Goal: Transaction & Acquisition: Obtain resource

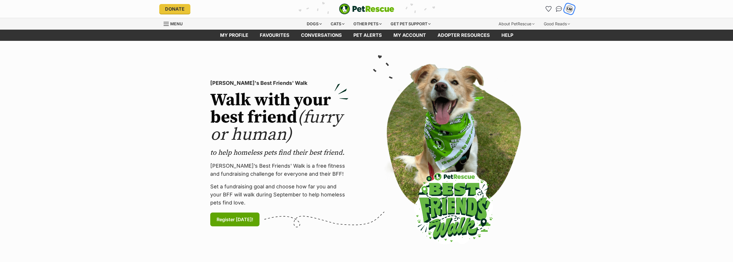
drag, startPoint x: 0, startPoint y: 0, endPoint x: 569, endPoint y: 9, distance: 568.8
click at [569, 9] on div "LM" at bounding box center [569, 8] width 7 height 7
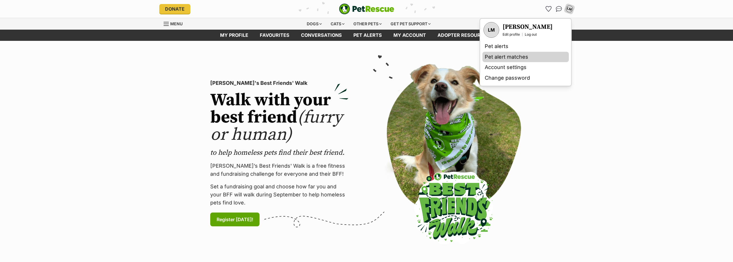
click at [506, 55] on link "Pet alert matches" at bounding box center [525, 57] width 86 height 11
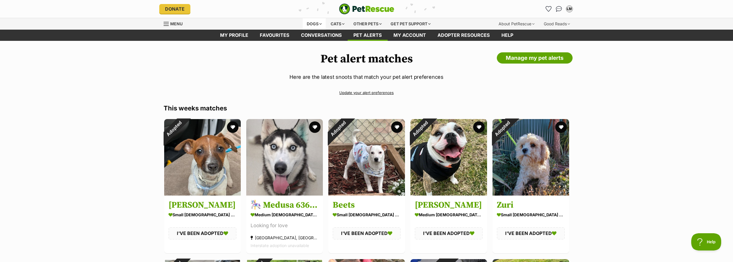
click at [312, 25] on div "Dogs" at bounding box center [314, 24] width 23 height 12
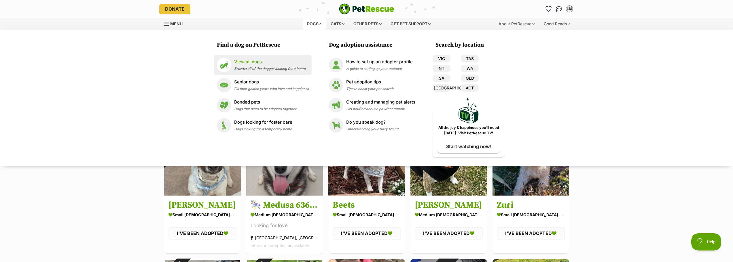
click at [253, 59] on p "View all dogs" at bounding box center [269, 62] width 71 height 7
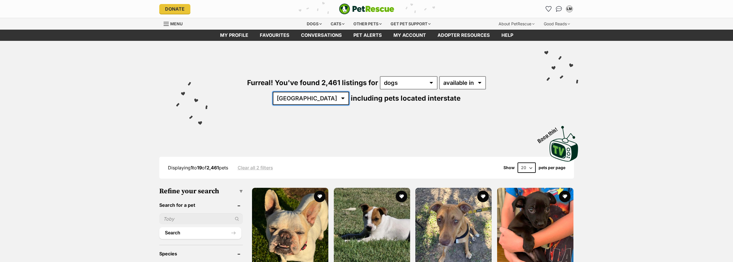
click at [349, 92] on select "Australia ACT NSW NT QLD SA TAS VIC WA" at bounding box center [311, 98] width 76 height 13
select select "VIC"
click at [349, 92] on select "Australia ACT NSW NT QLD SA TAS VIC WA" at bounding box center [311, 98] width 76 height 13
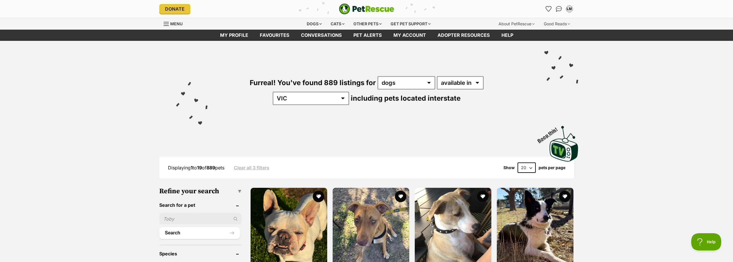
click at [532, 165] on select "20 40 60" at bounding box center [526, 168] width 18 height 10
select select "60"
click at [517, 163] on select "20 40 60" at bounding box center [526, 168] width 18 height 10
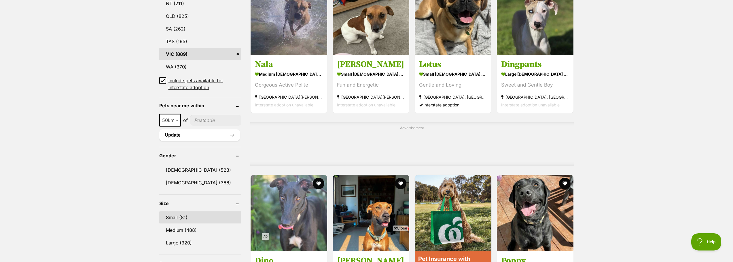
scroll to position [374, 0]
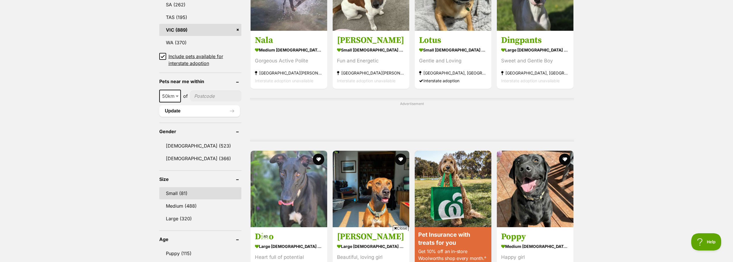
click at [180, 192] on link "Small (81)" at bounding box center [200, 193] width 82 height 12
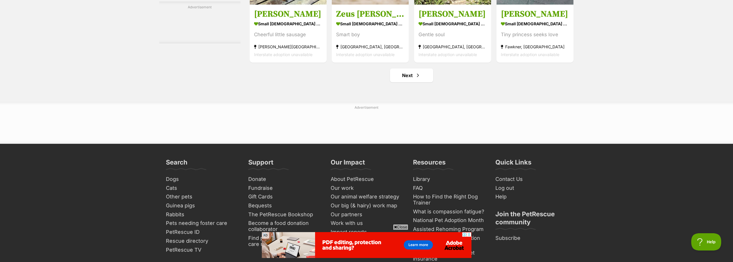
scroll to position [2736, 0]
click at [416, 77] on span "Next page" at bounding box center [418, 75] width 6 height 7
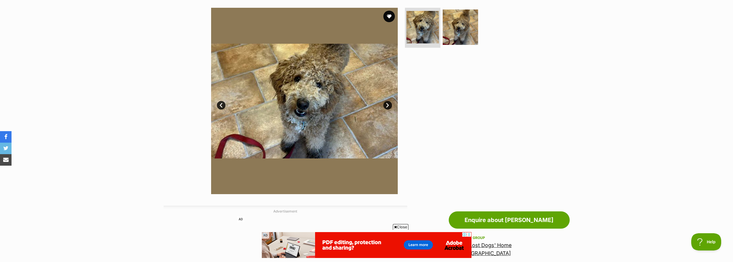
scroll to position [115, 0]
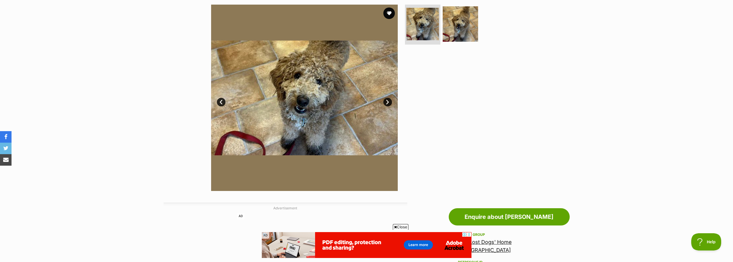
click at [388, 102] on link "Next" at bounding box center [387, 102] width 9 height 9
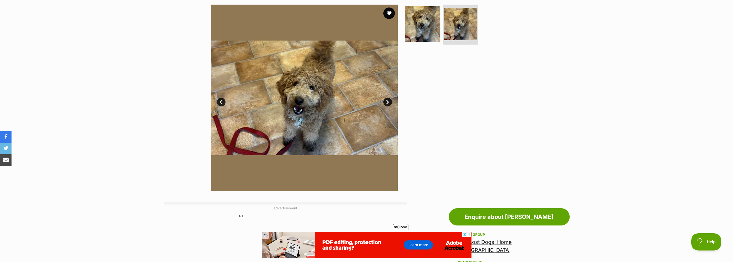
click at [388, 102] on link "Next" at bounding box center [387, 102] width 9 height 9
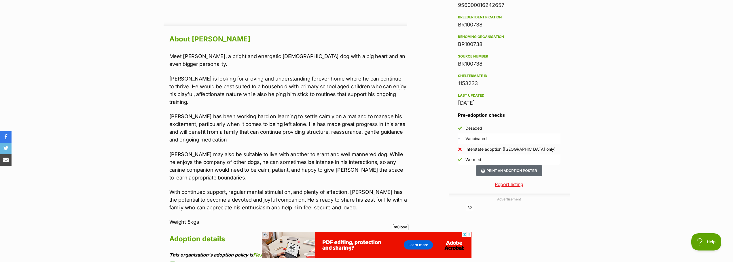
scroll to position [490, 0]
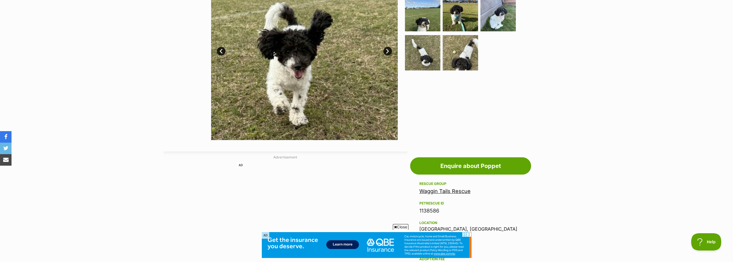
scroll to position [86, 0]
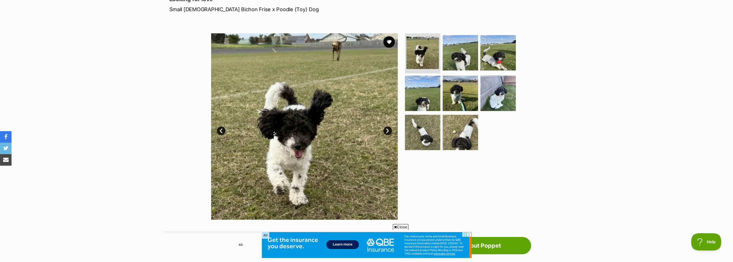
click at [387, 132] on link "Next" at bounding box center [387, 131] width 9 height 9
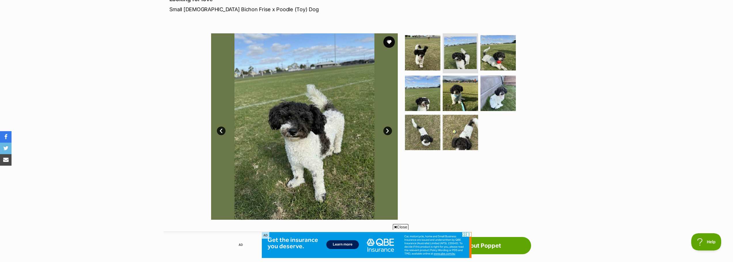
click at [387, 132] on link "Next" at bounding box center [387, 131] width 9 height 9
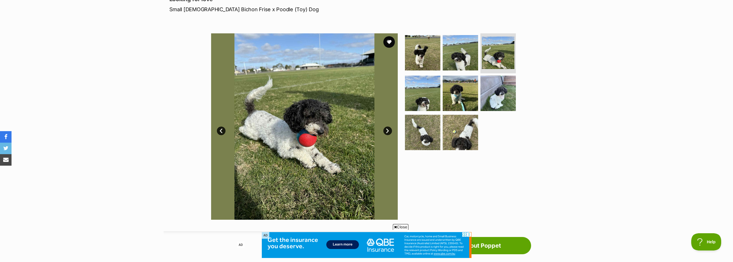
click at [387, 132] on link "Next" at bounding box center [387, 131] width 9 height 9
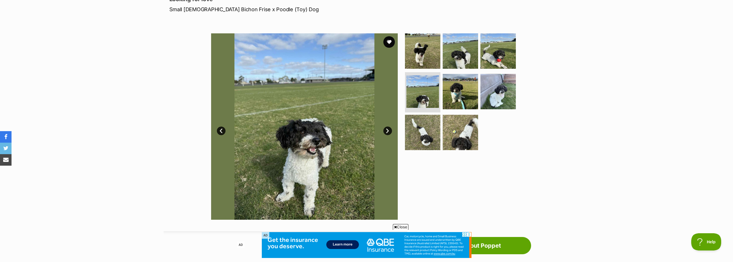
click at [387, 132] on link "Next" at bounding box center [387, 131] width 9 height 9
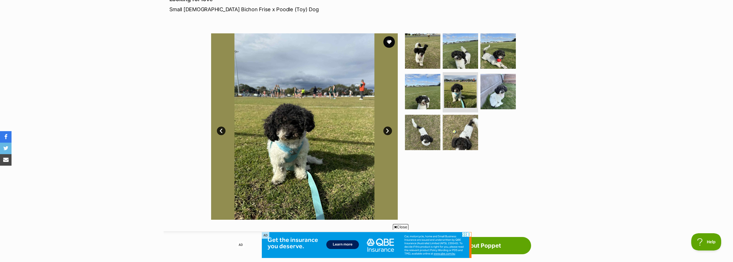
click at [387, 132] on link "Next" at bounding box center [387, 131] width 9 height 9
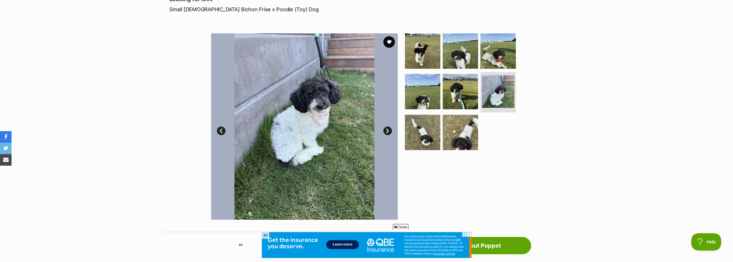
click at [388, 132] on link "Next" at bounding box center [387, 131] width 9 height 9
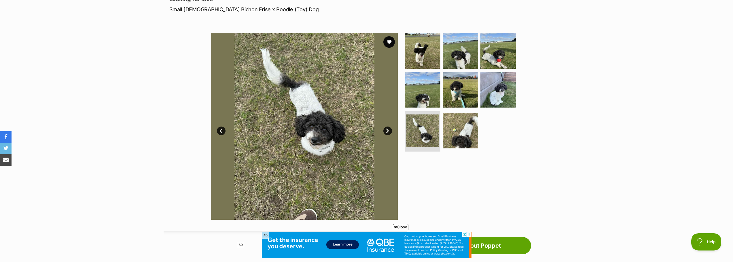
click at [388, 132] on link "Next" at bounding box center [387, 131] width 9 height 9
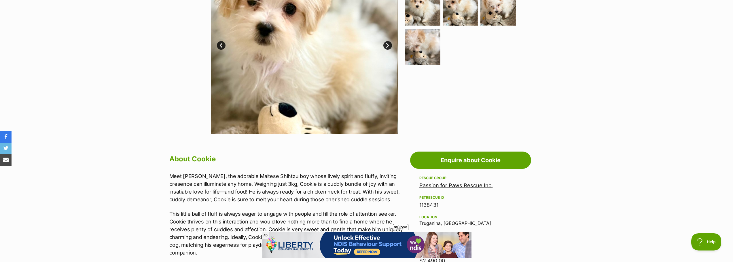
scroll to position [259, 0]
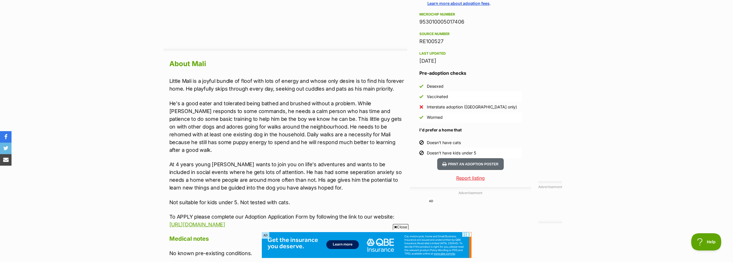
scroll to position [461, 0]
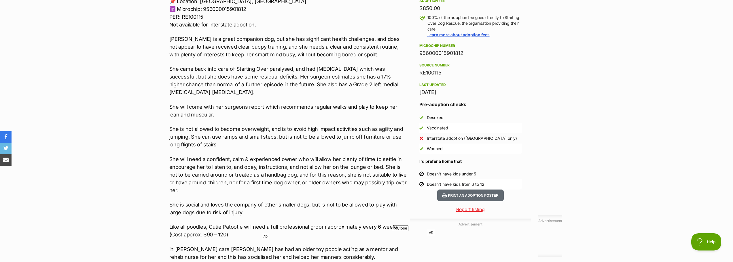
scroll to position [432, 0]
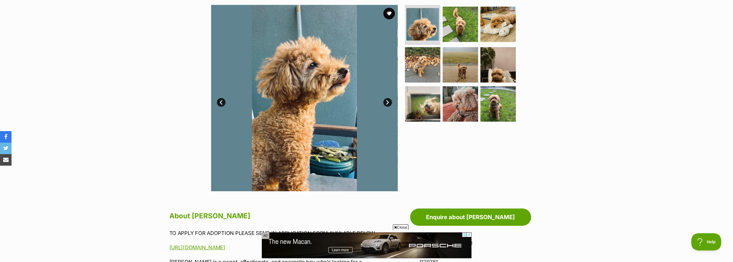
scroll to position [115, 0]
click at [500, 25] on img at bounding box center [497, 23] width 37 height 37
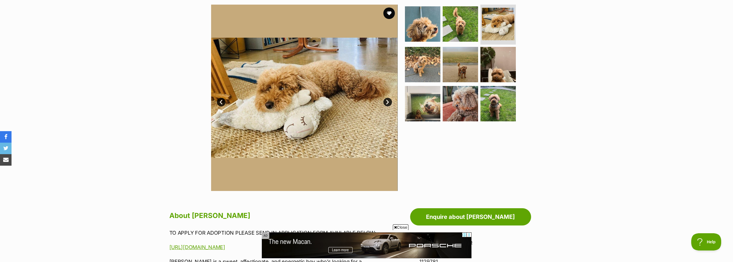
click at [388, 101] on link "Next" at bounding box center [387, 102] width 9 height 9
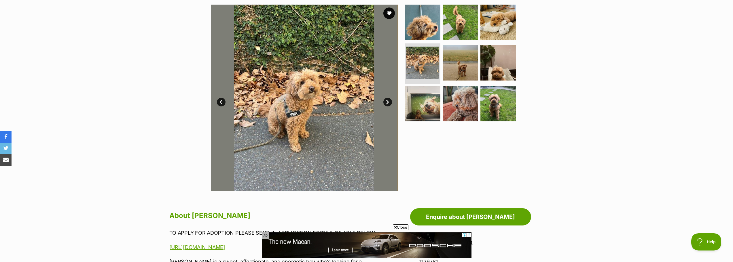
click at [388, 101] on link "Next" at bounding box center [387, 102] width 9 height 9
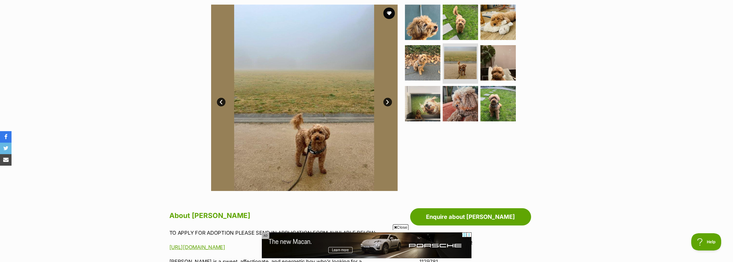
click at [388, 101] on link "Next" at bounding box center [387, 102] width 9 height 9
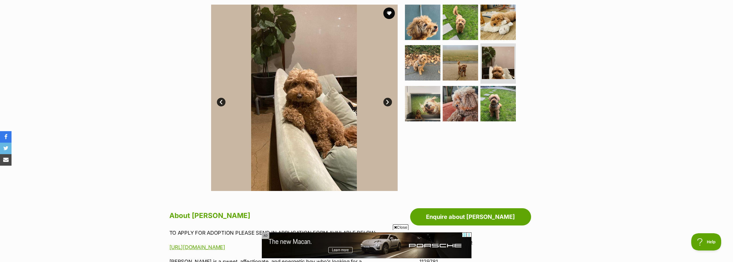
click at [388, 101] on link "Next" at bounding box center [387, 102] width 9 height 9
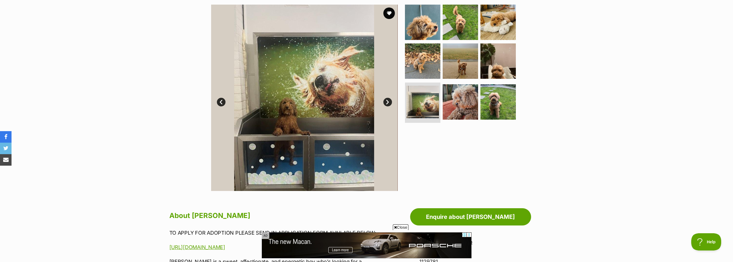
click at [388, 101] on link "Next" at bounding box center [387, 102] width 9 height 9
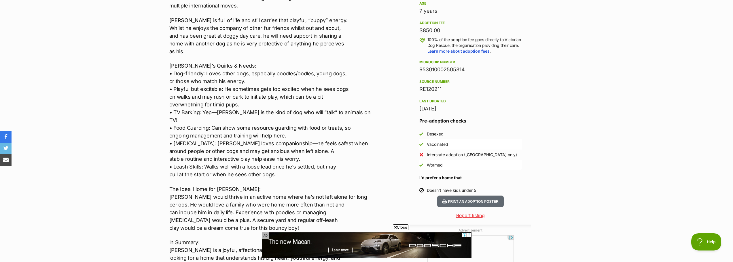
scroll to position [432, 0]
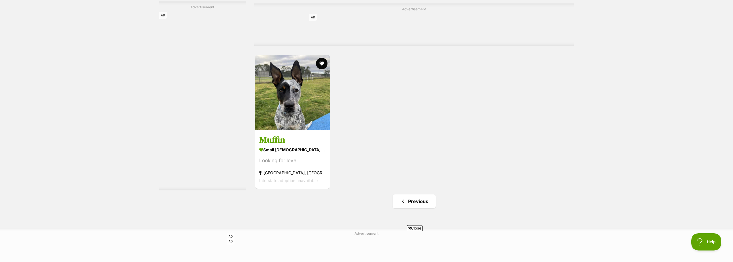
scroll to position [893, 0]
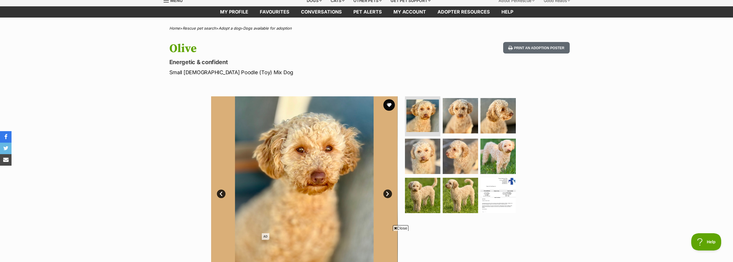
scroll to position [58, 0]
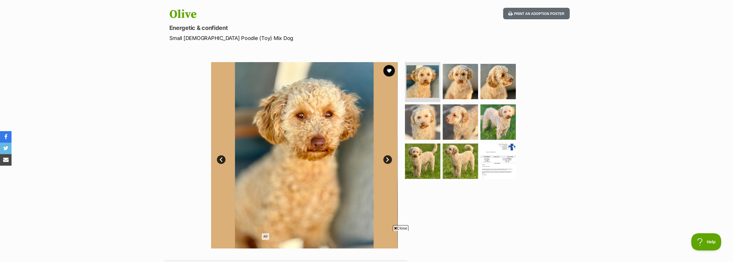
click at [390, 159] on link "Next" at bounding box center [387, 160] width 9 height 9
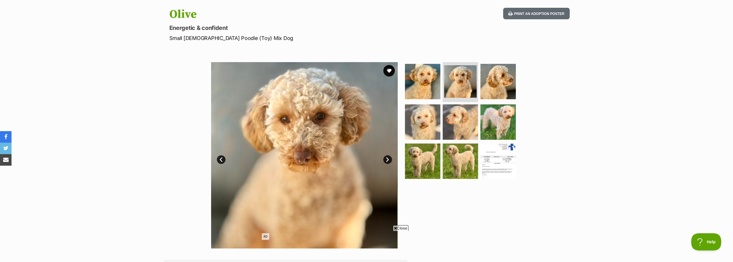
click at [390, 159] on link "Next" at bounding box center [387, 160] width 9 height 9
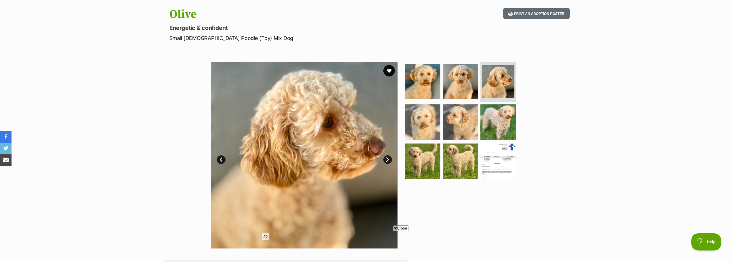
click at [390, 159] on link "Next" at bounding box center [387, 160] width 9 height 9
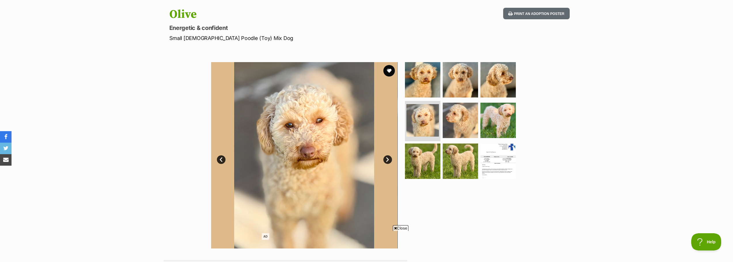
click at [390, 159] on link "Next" at bounding box center [387, 160] width 9 height 9
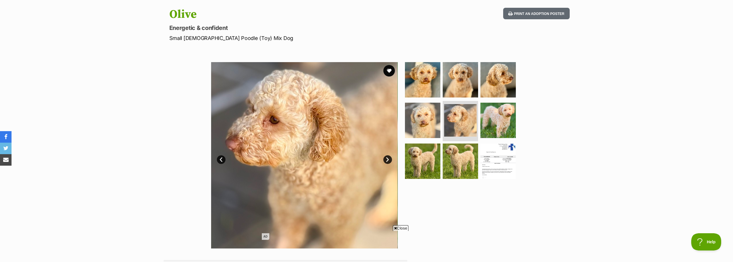
click at [390, 159] on link "Next" at bounding box center [387, 160] width 9 height 9
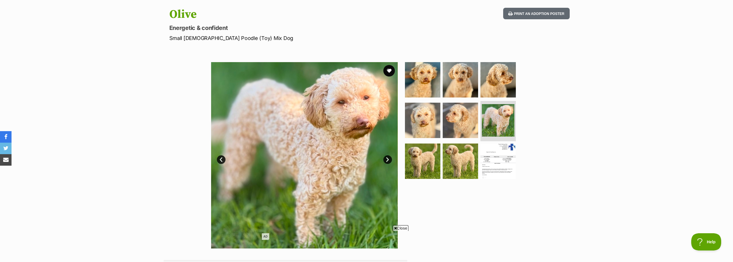
click at [390, 159] on link "Next" at bounding box center [387, 160] width 9 height 9
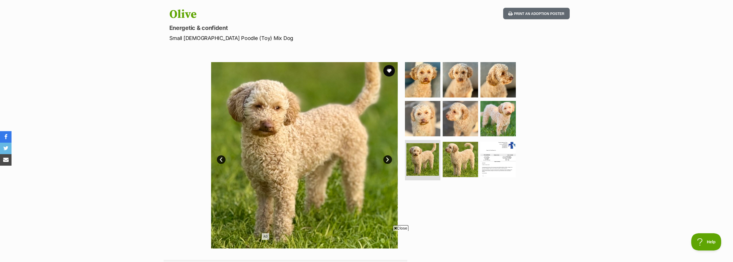
click at [390, 159] on link "Next" at bounding box center [387, 160] width 9 height 9
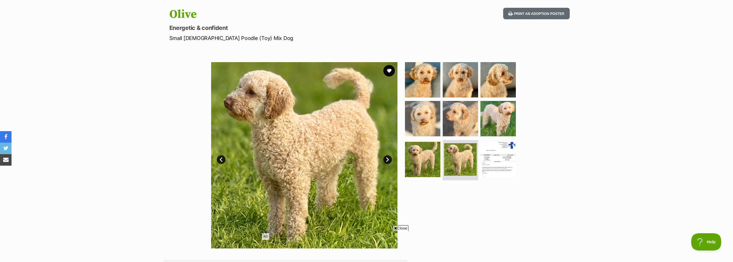
click at [390, 159] on link "Next" at bounding box center [387, 160] width 9 height 9
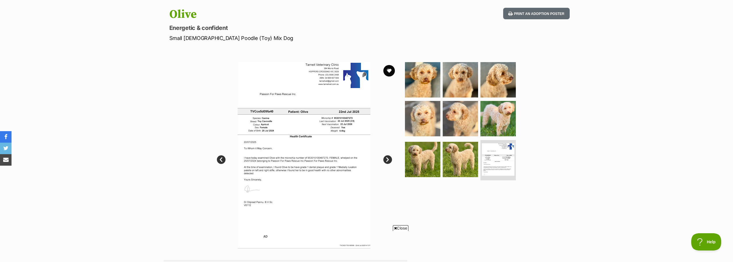
click at [390, 159] on link "Next" at bounding box center [387, 160] width 9 height 9
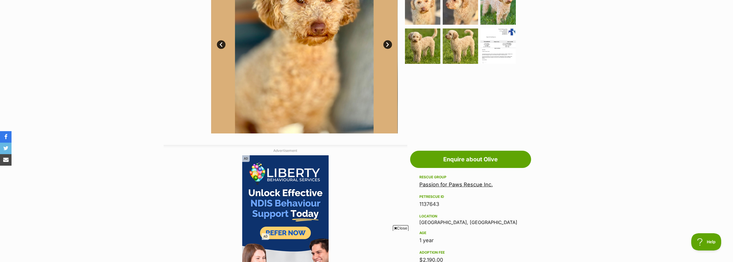
scroll to position [259, 0]
